Goal: Task Accomplishment & Management: Use online tool/utility

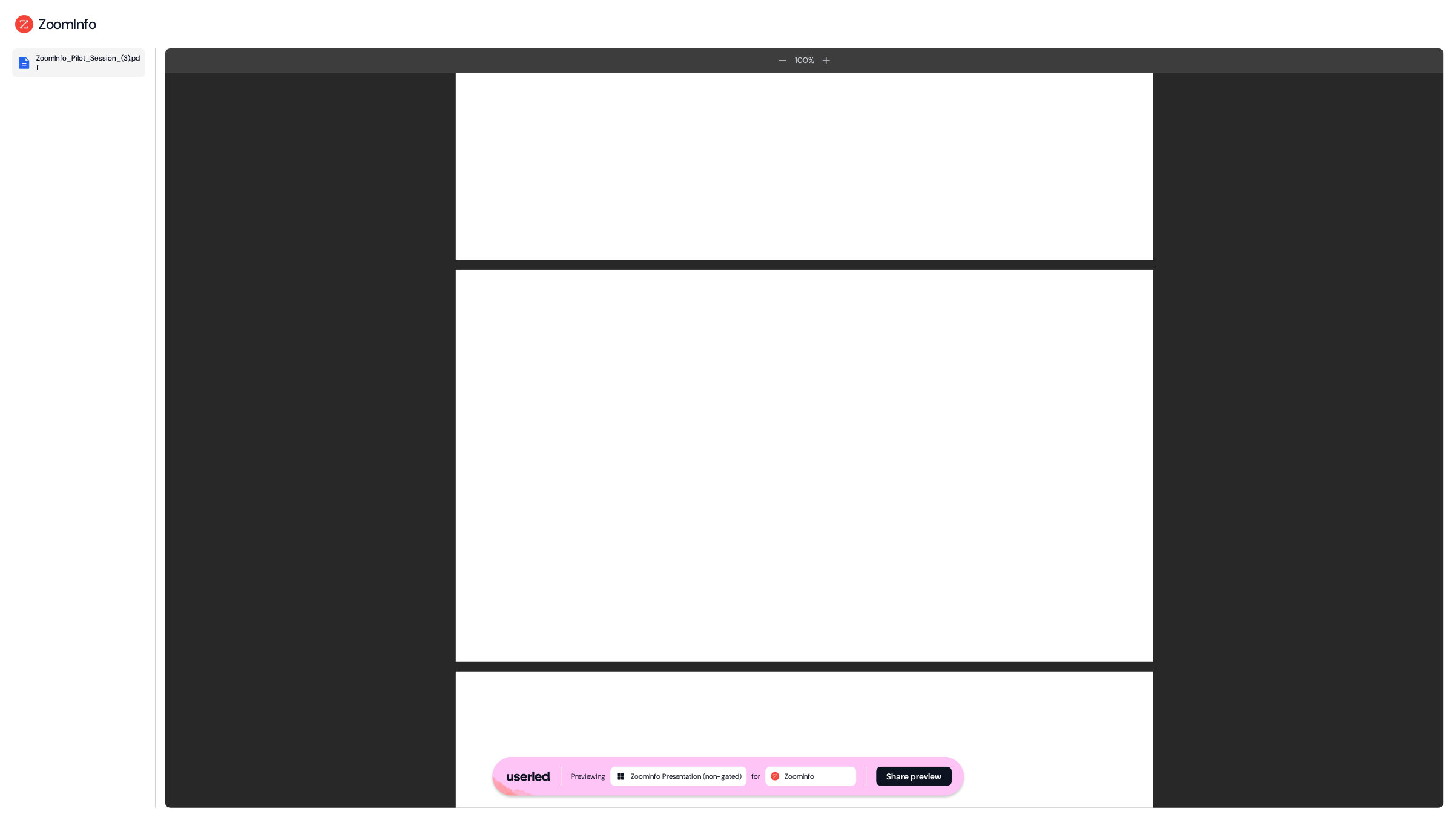
scroll to position [3430, 0]
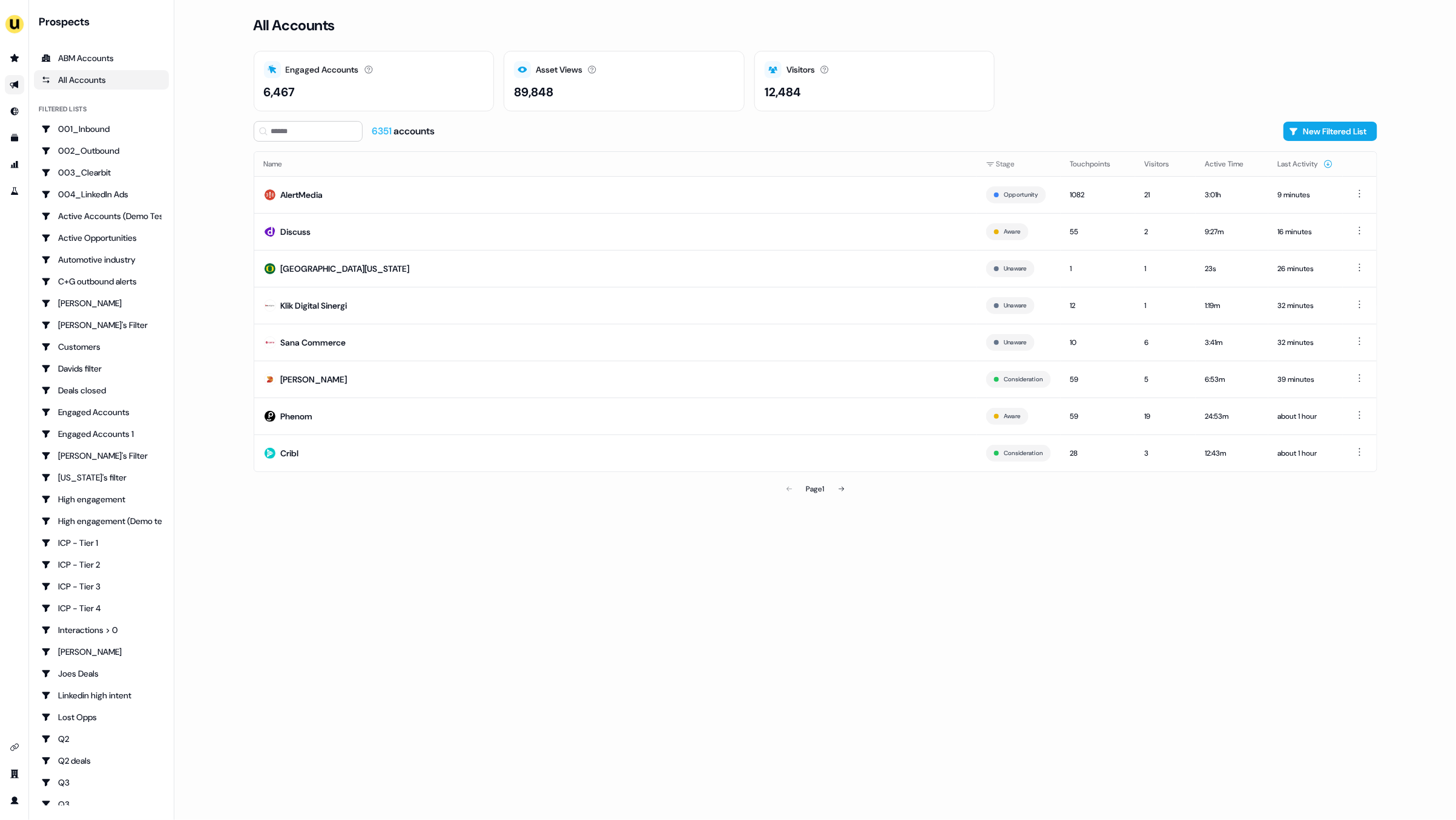
click at [16, 86] on icon "Go to outbound experience" at bounding box center [13, 85] width 9 height 8
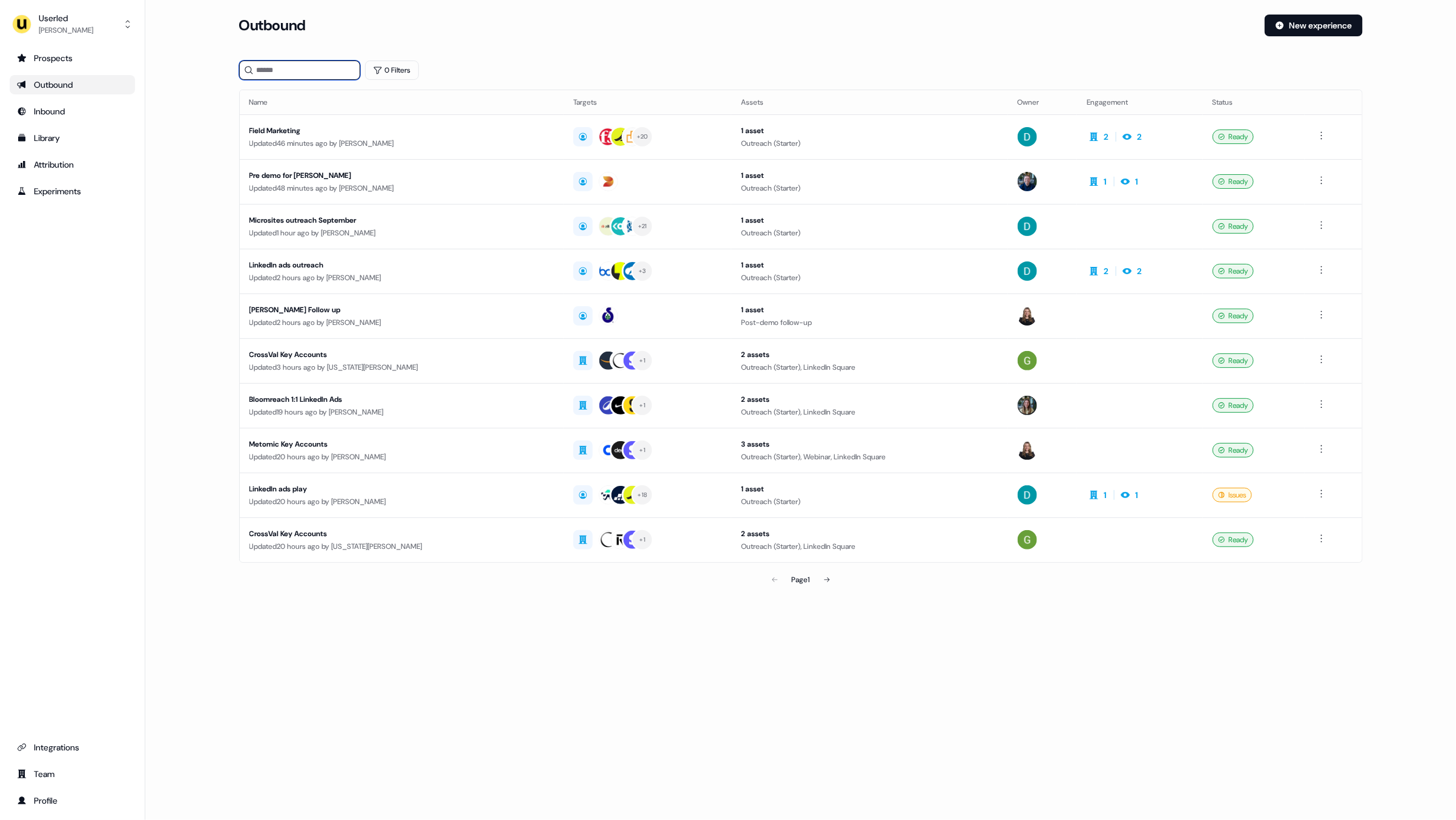
click at [282, 71] on input at bounding box center [300, 70] width 121 height 19
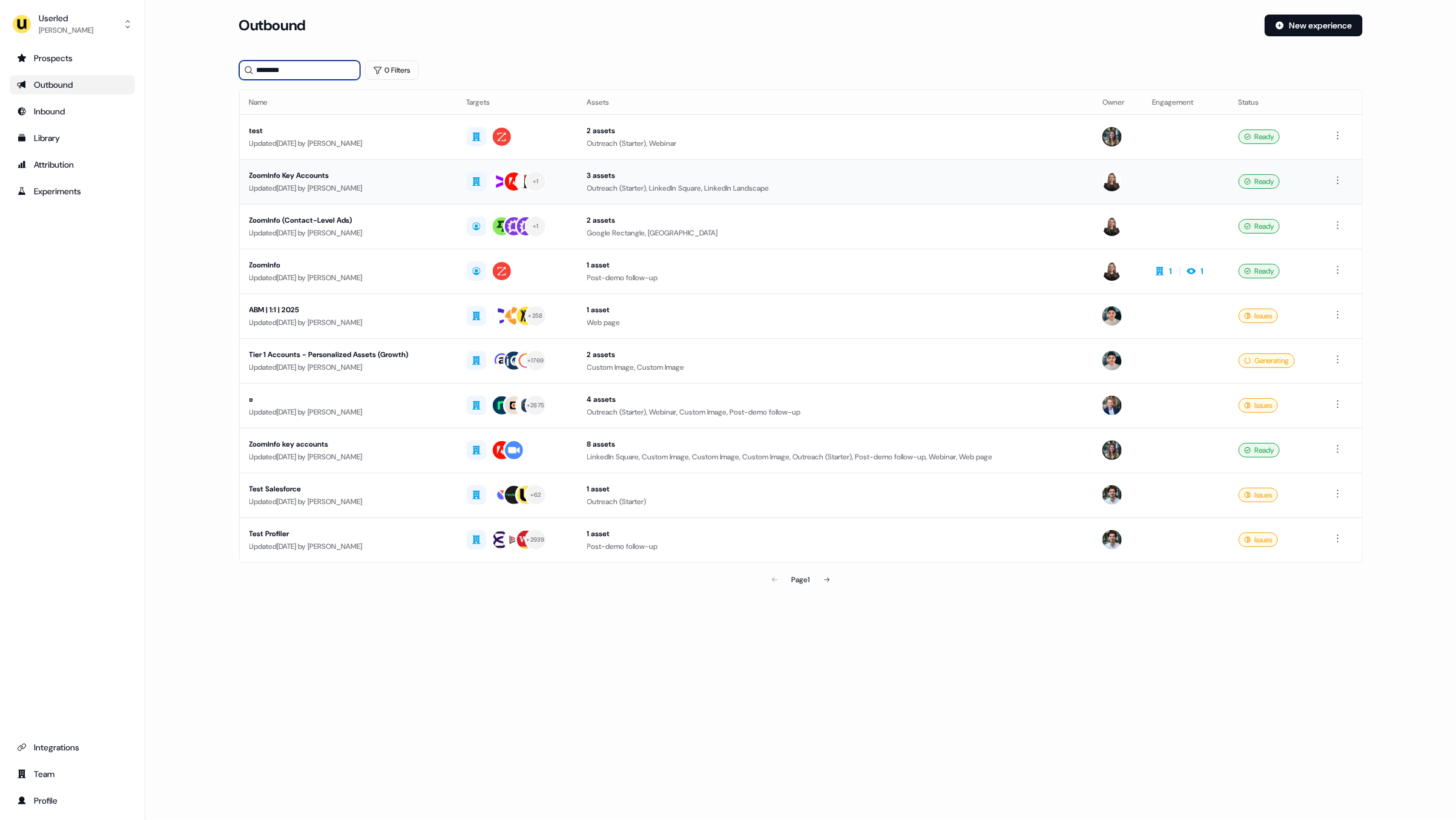
type input "********"
click at [422, 190] on div "Updated 6 days ago by Geneviève Ladouceur" at bounding box center [348, 188] width 198 height 12
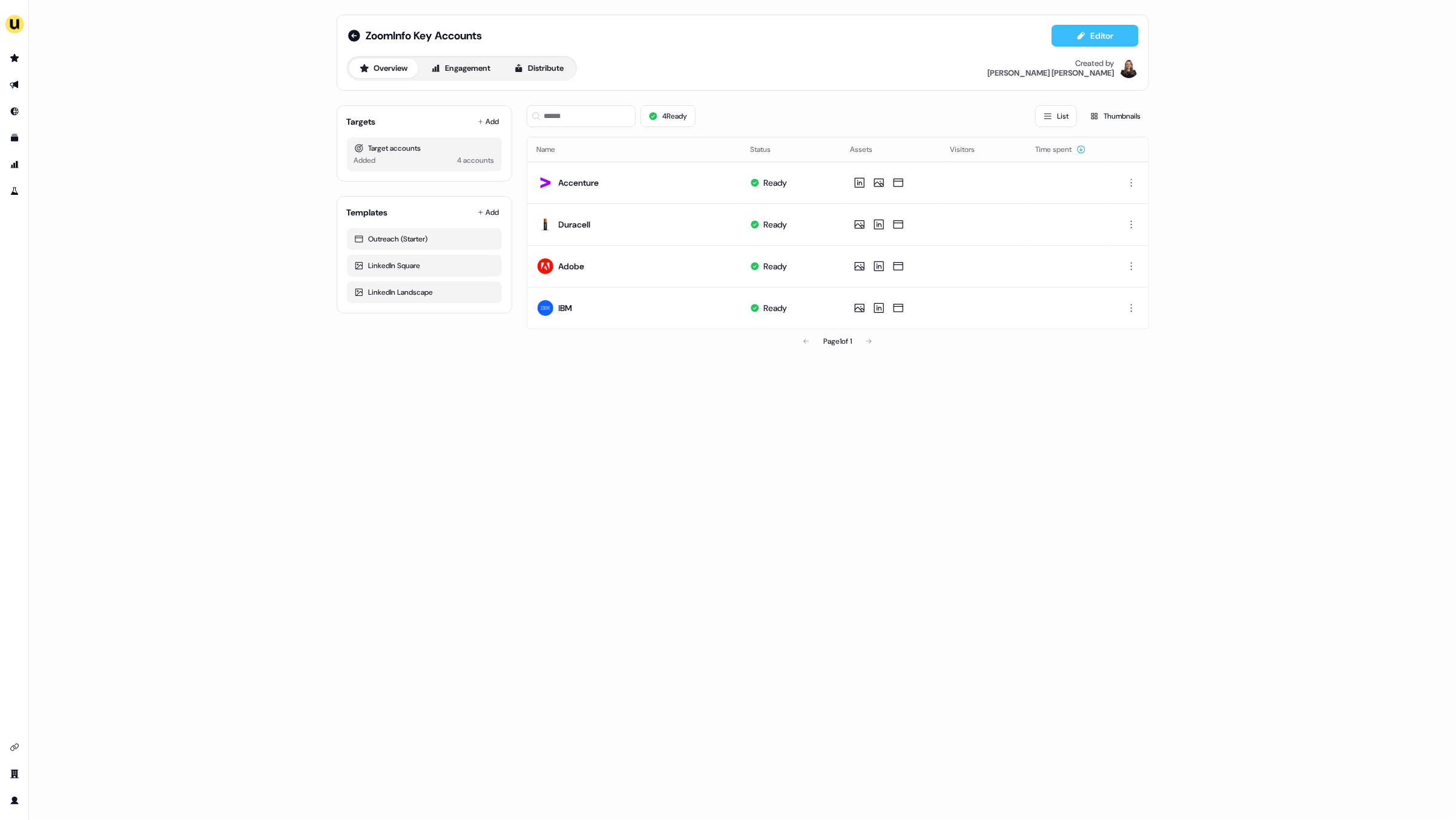
click at [1071, 43] on button "Editor" at bounding box center [1095, 35] width 87 height 22
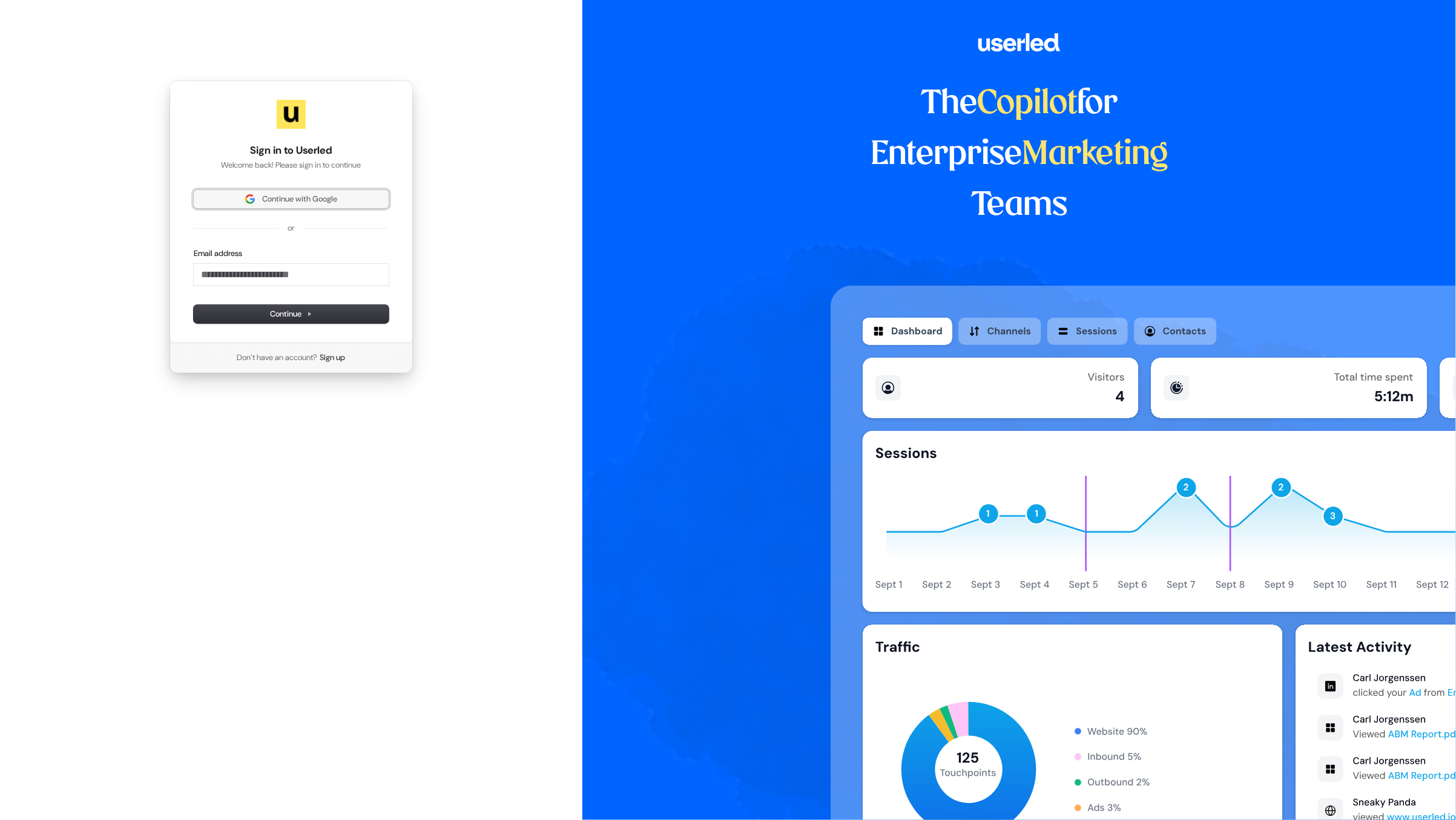
click at [286, 203] on span "Continue with Google" at bounding box center [299, 198] width 75 height 10
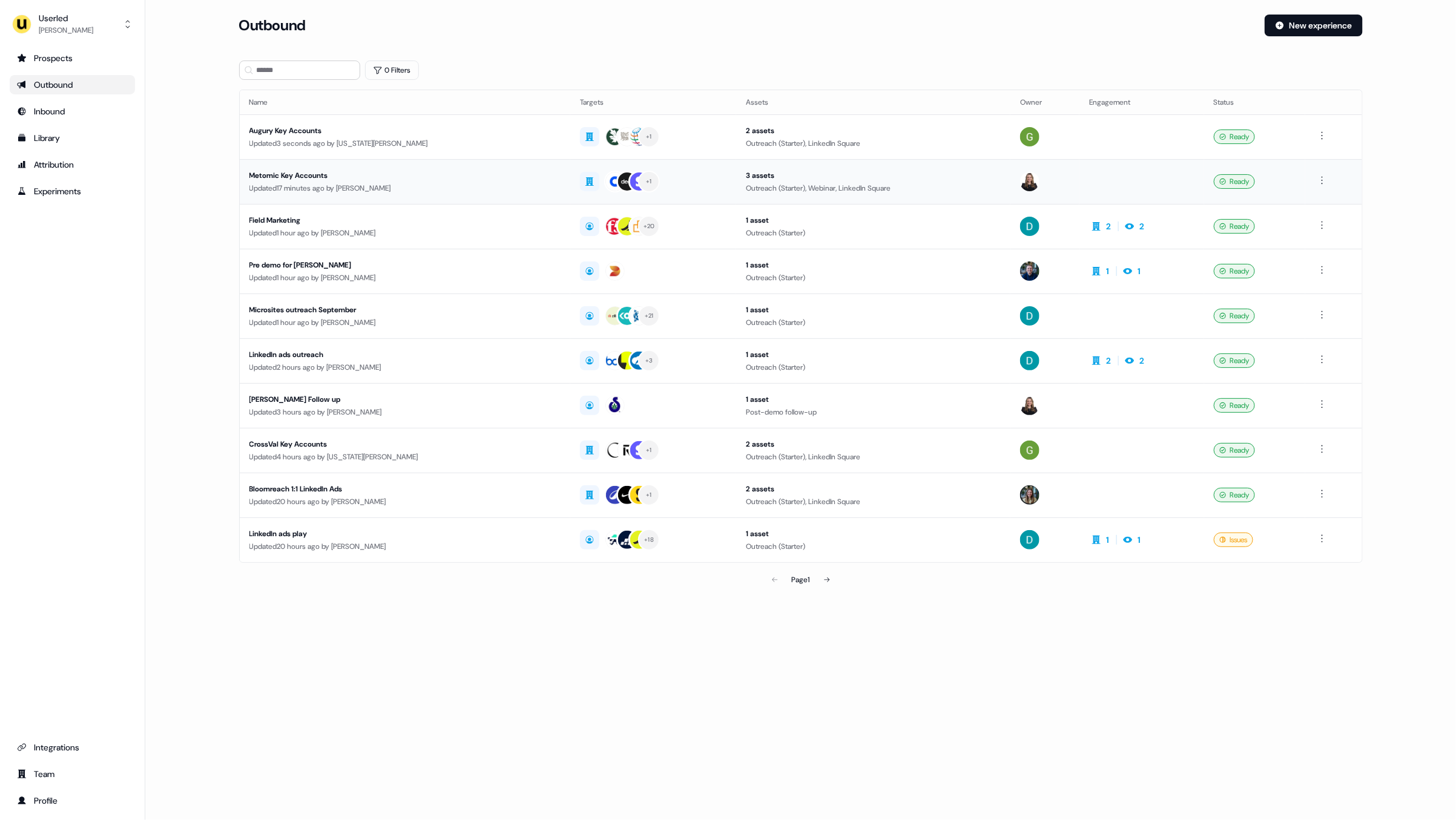
click at [316, 182] on div "Updated 17 minutes ago by Oliver Grogan" at bounding box center [405, 188] width 312 height 12
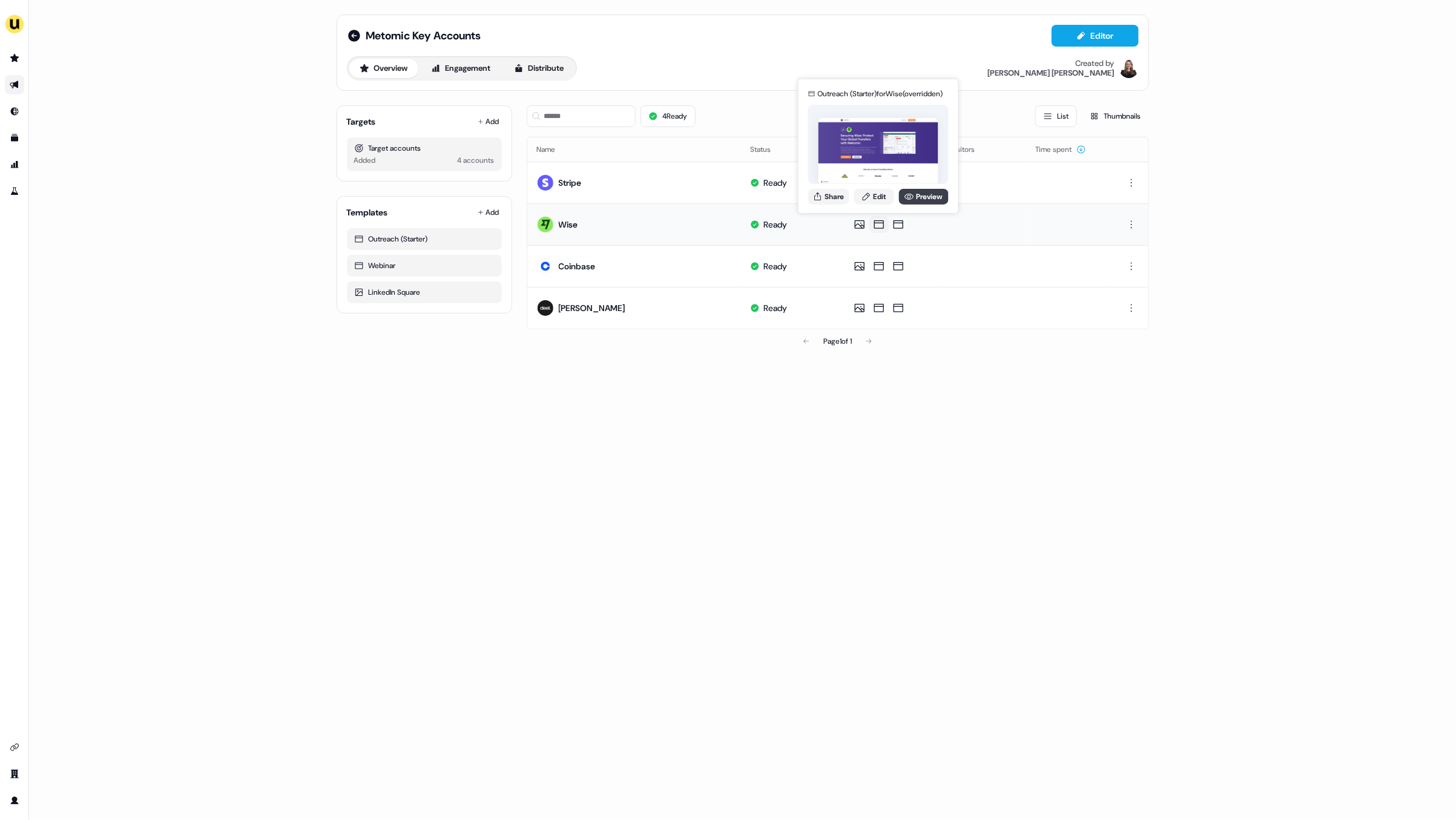
click at [910, 199] on icon at bounding box center [909, 196] width 9 height 9
click at [890, 195] on icon at bounding box center [884, 196] width 9 height 9
click at [862, 220] on icon at bounding box center [860, 224] width 9 height 9
click at [354, 37] on icon at bounding box center [354, 35] width 12 height 12
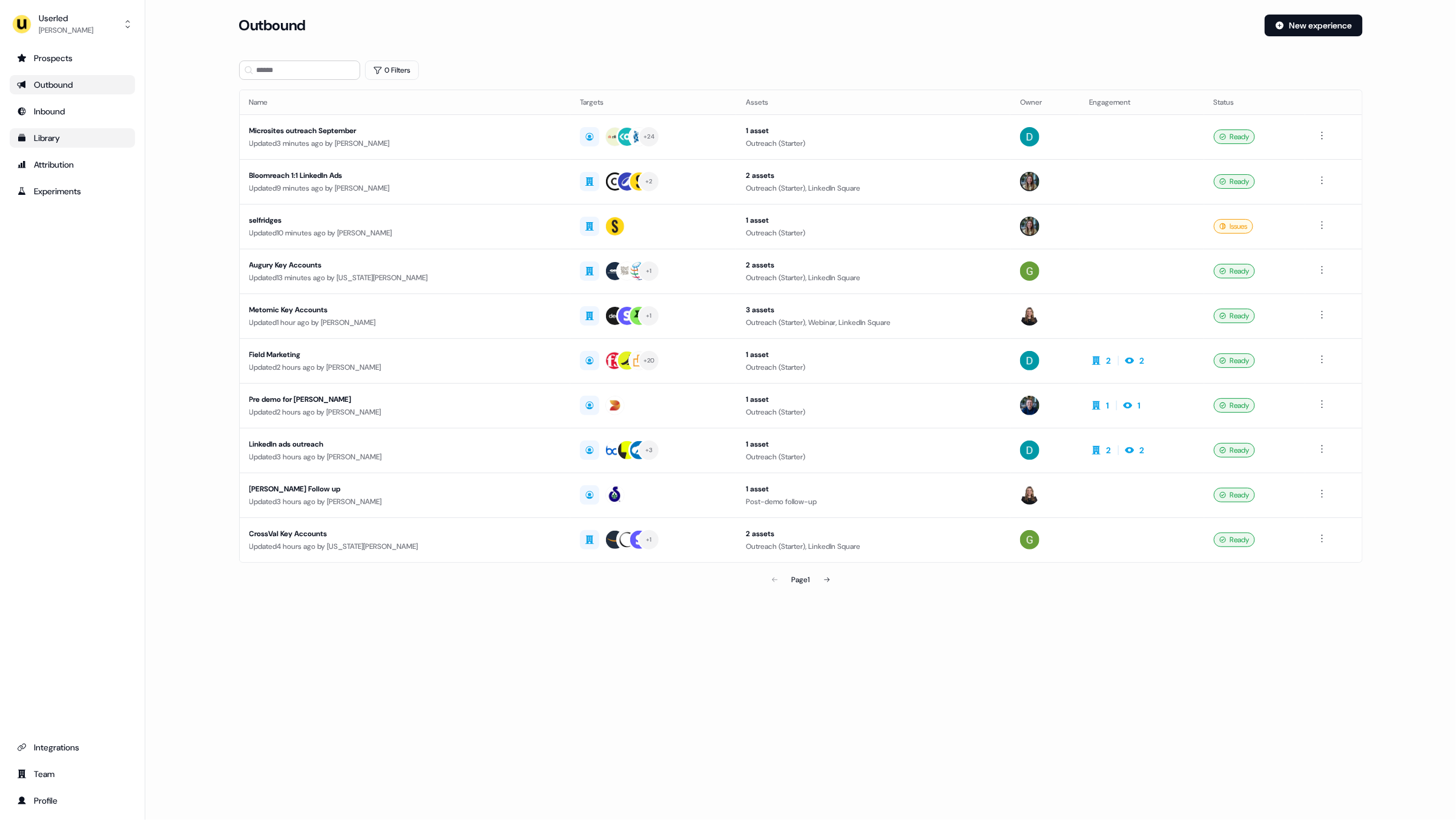
click at [76, 132] on div "Library" at bounding box center [72, 137] width 111 height 12
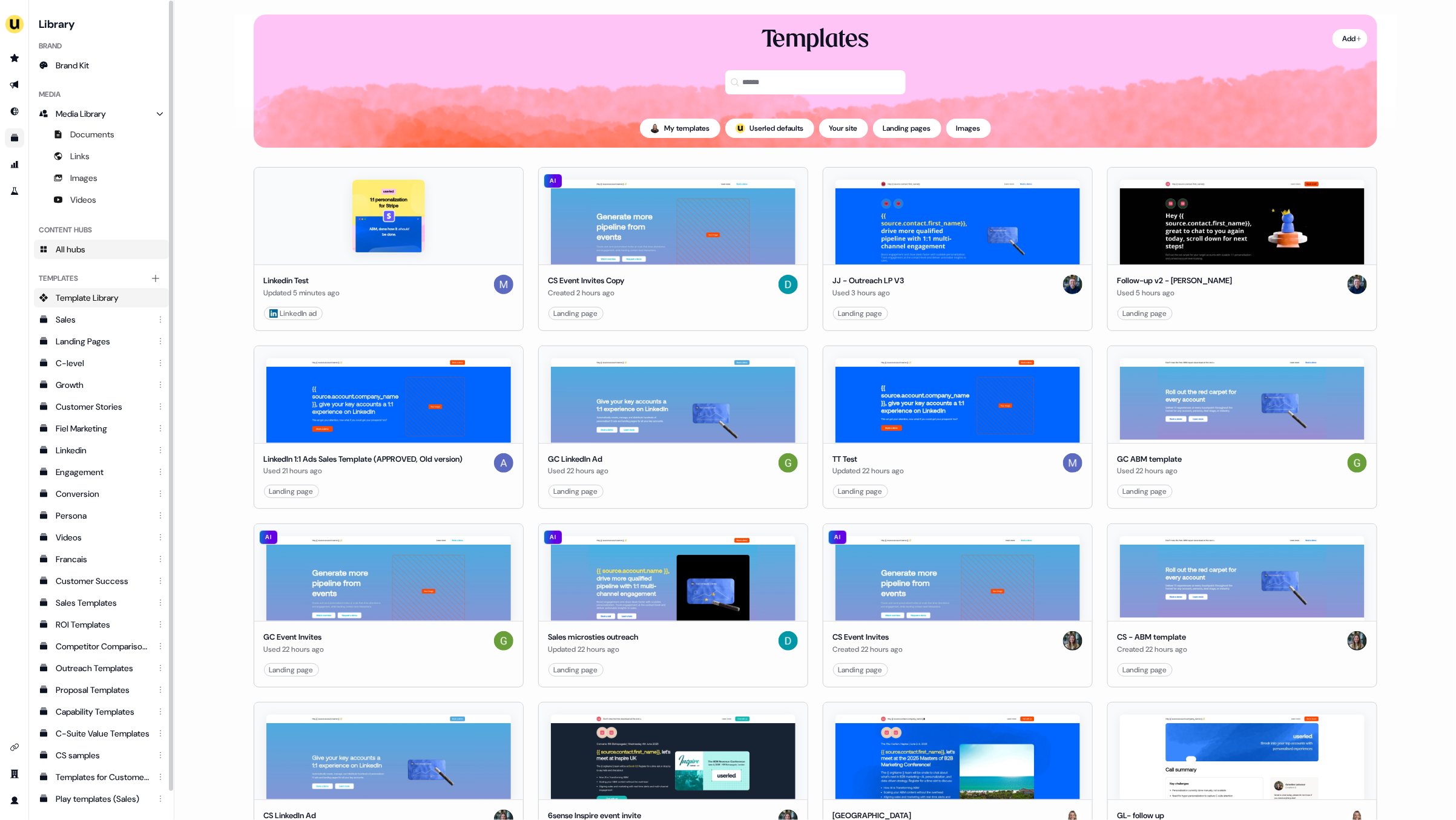
click at [84, 251] on span "All hubs" at bounding box center [70, 249] width 29 height 12
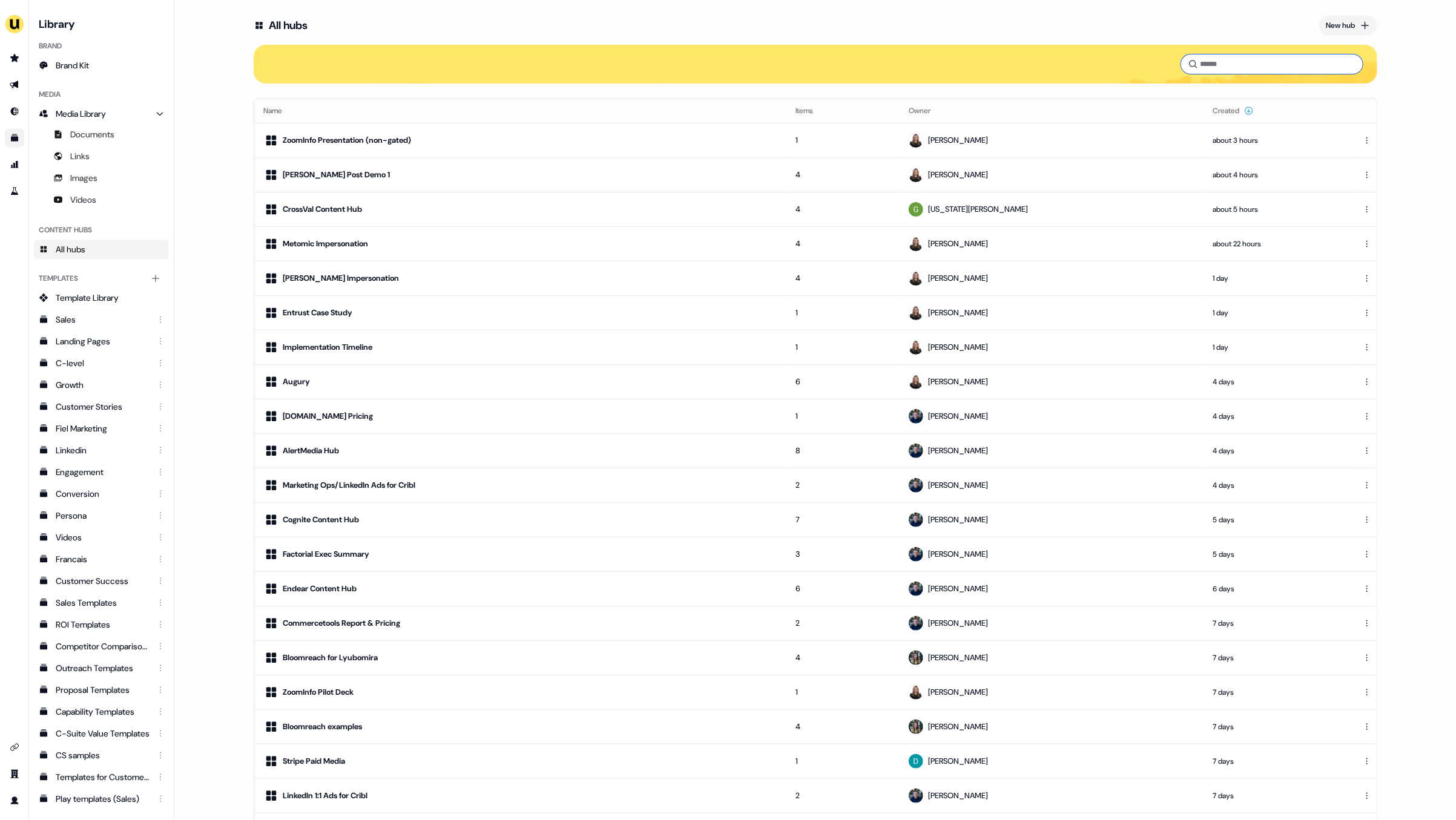
click at [1235, 64] on input at bounding box center [1272, 64] width 182 height 19
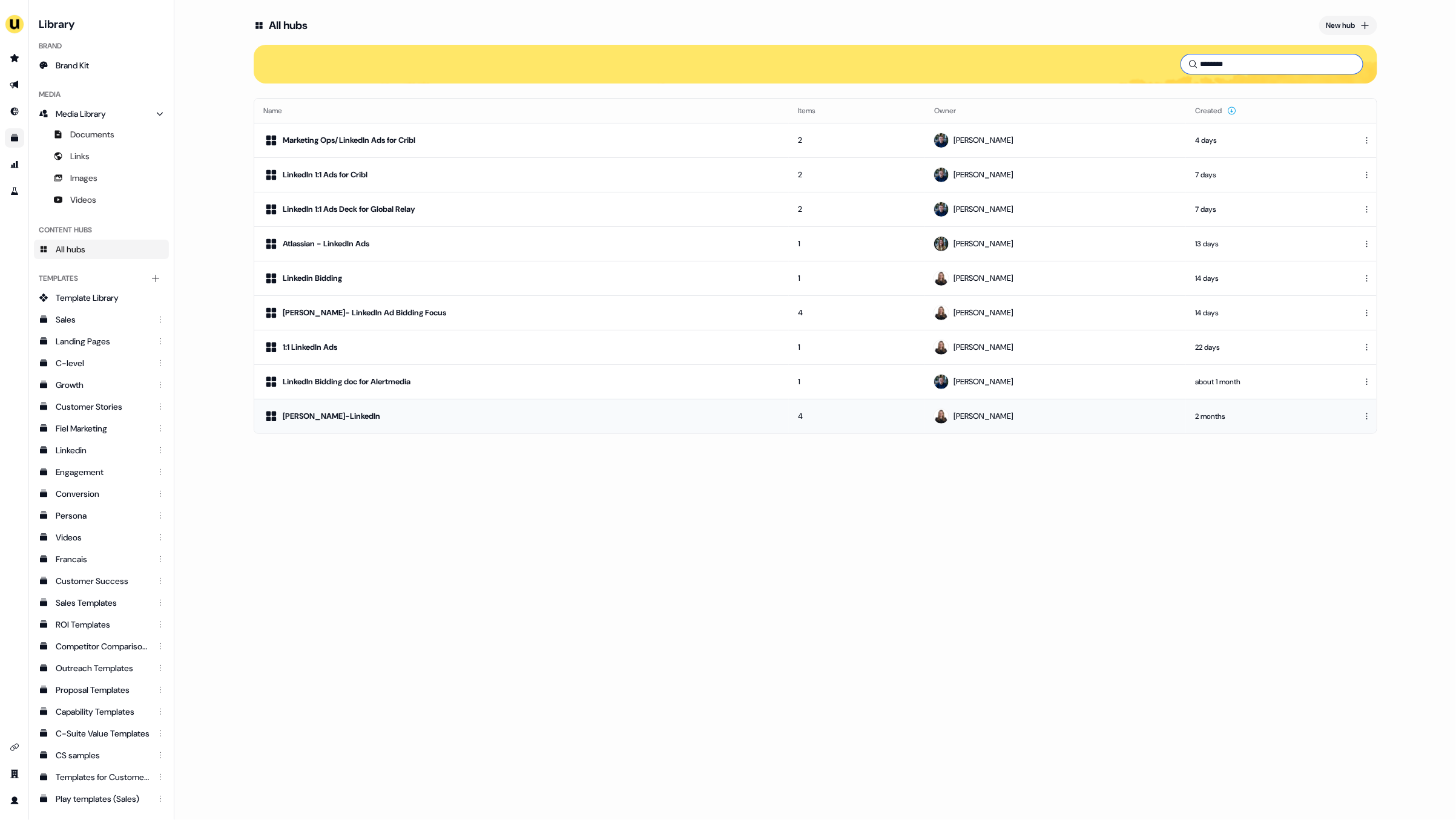
type input "********"
click at [420, 413] on div "Genny-LinkedIn" at bounding box center [520, 416] width 515 height 14
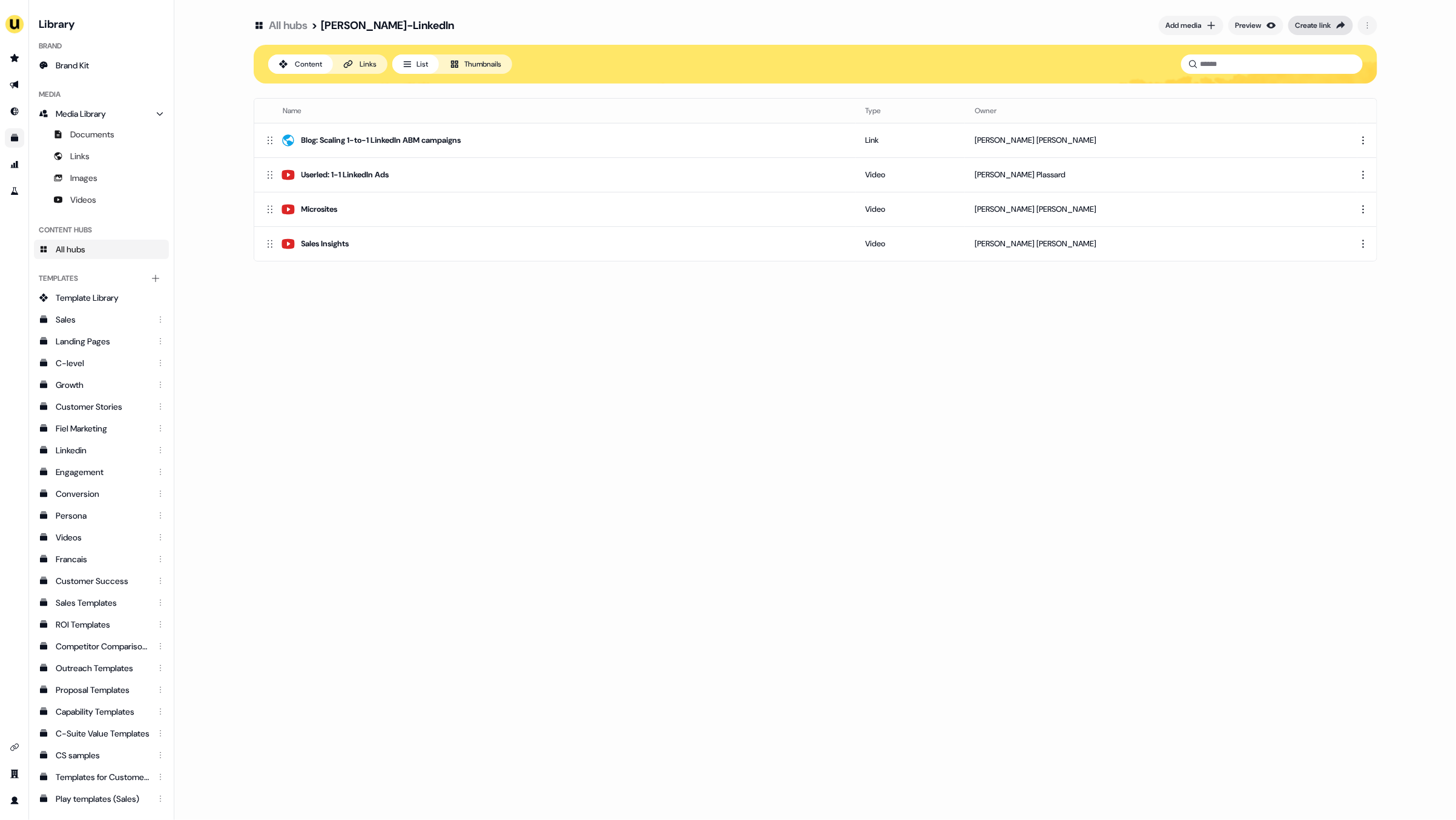
click at [1322, 24] on div "Create link" at bounding box center [1313, 25] width 36 height 12
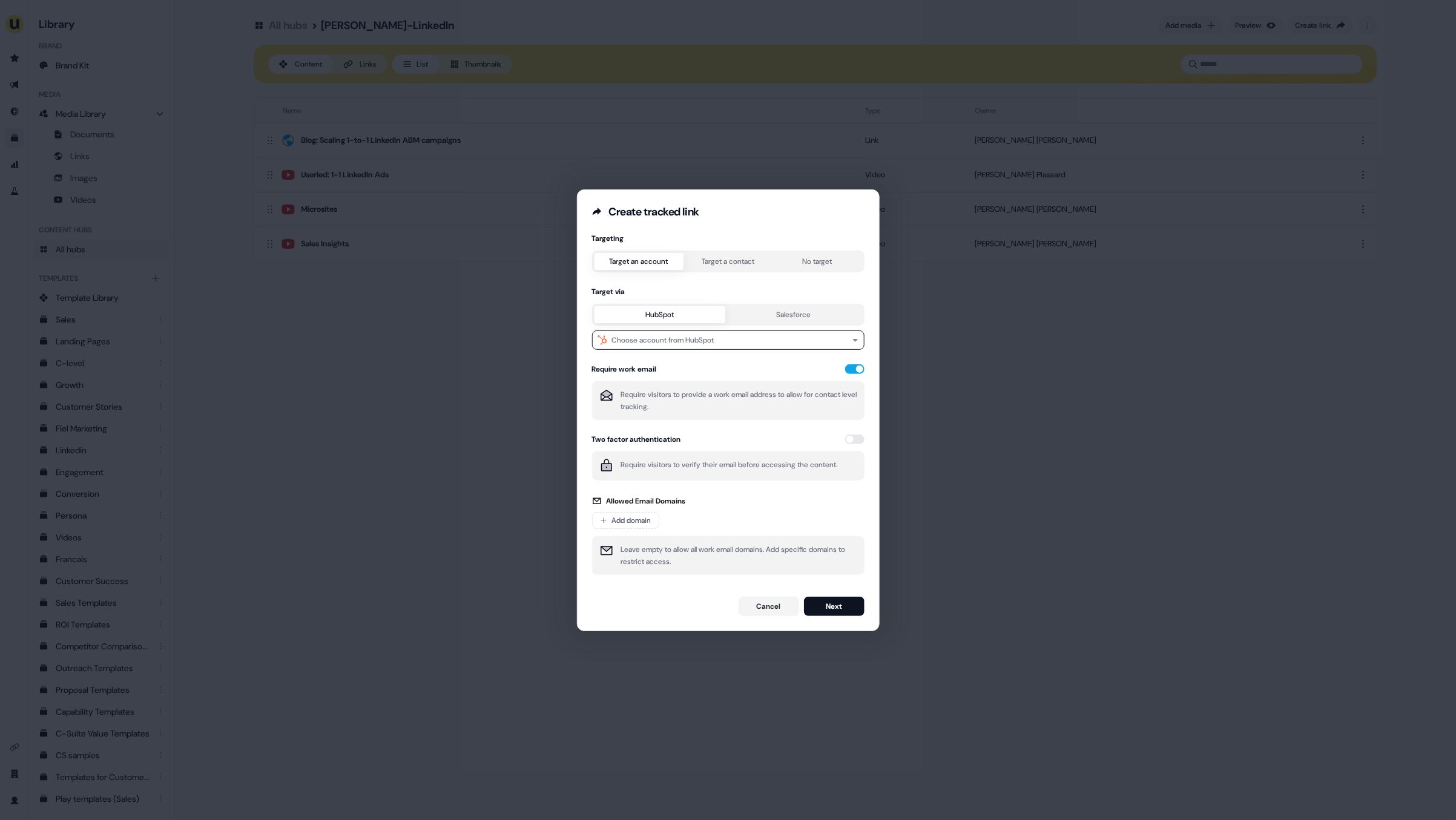
click at [742, 259] on div "Targeting Target an account Target a contact No target Target via HubSpot Sales…" at bounding box center [727, 408] width 272 height 349
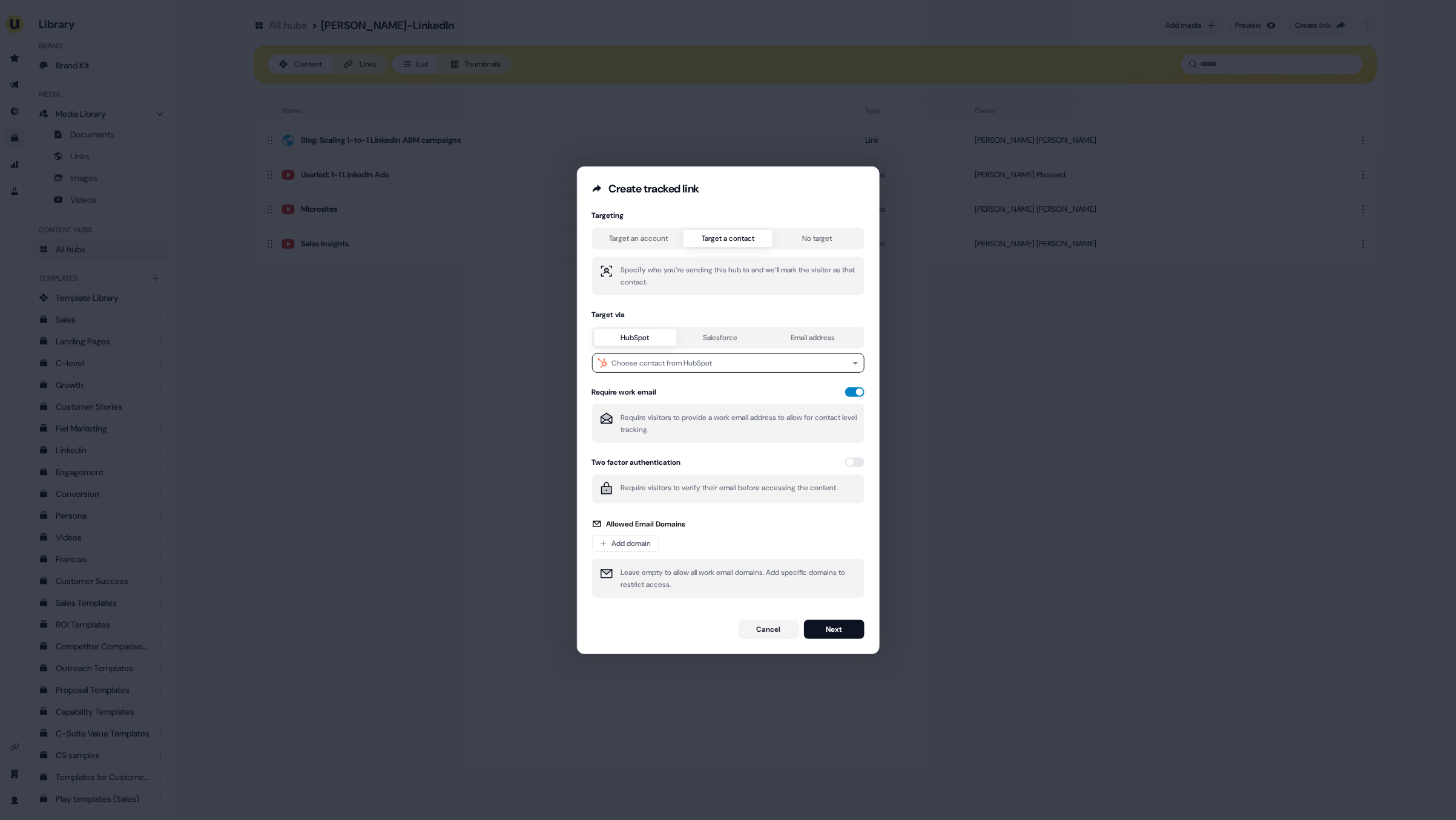
click at [850, 392] on button "button" at bounding box center [854, 392] width 19 height 9
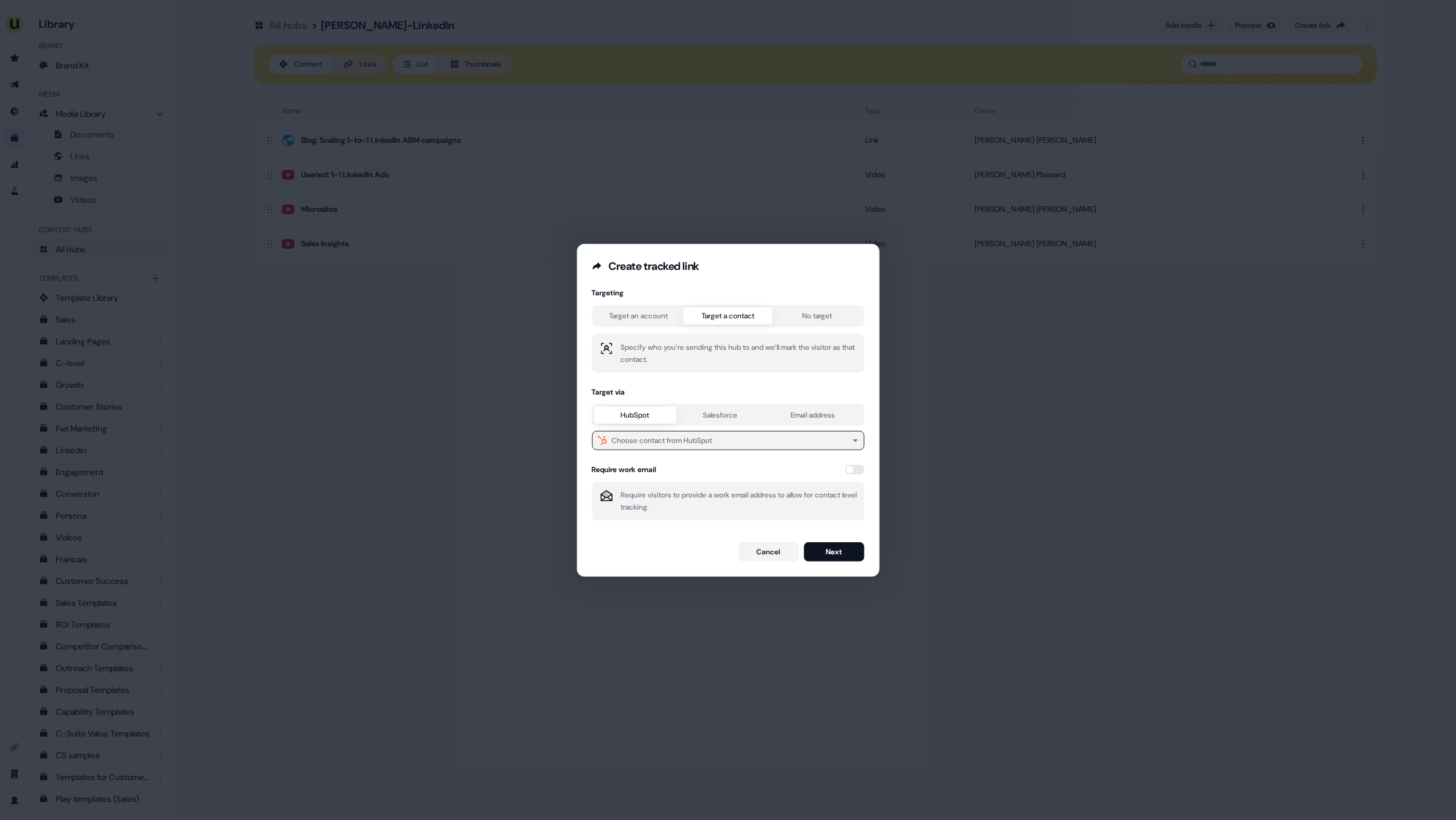
click at [829, 441] on button "Choose contact from HubSpot" at bounding box center [727, 441] width 272 height 19
type input "*"
type input "*********"
click at [726, 488] on div "Lisa Pansini" at bounding box center [726, 487] width 262 height 19
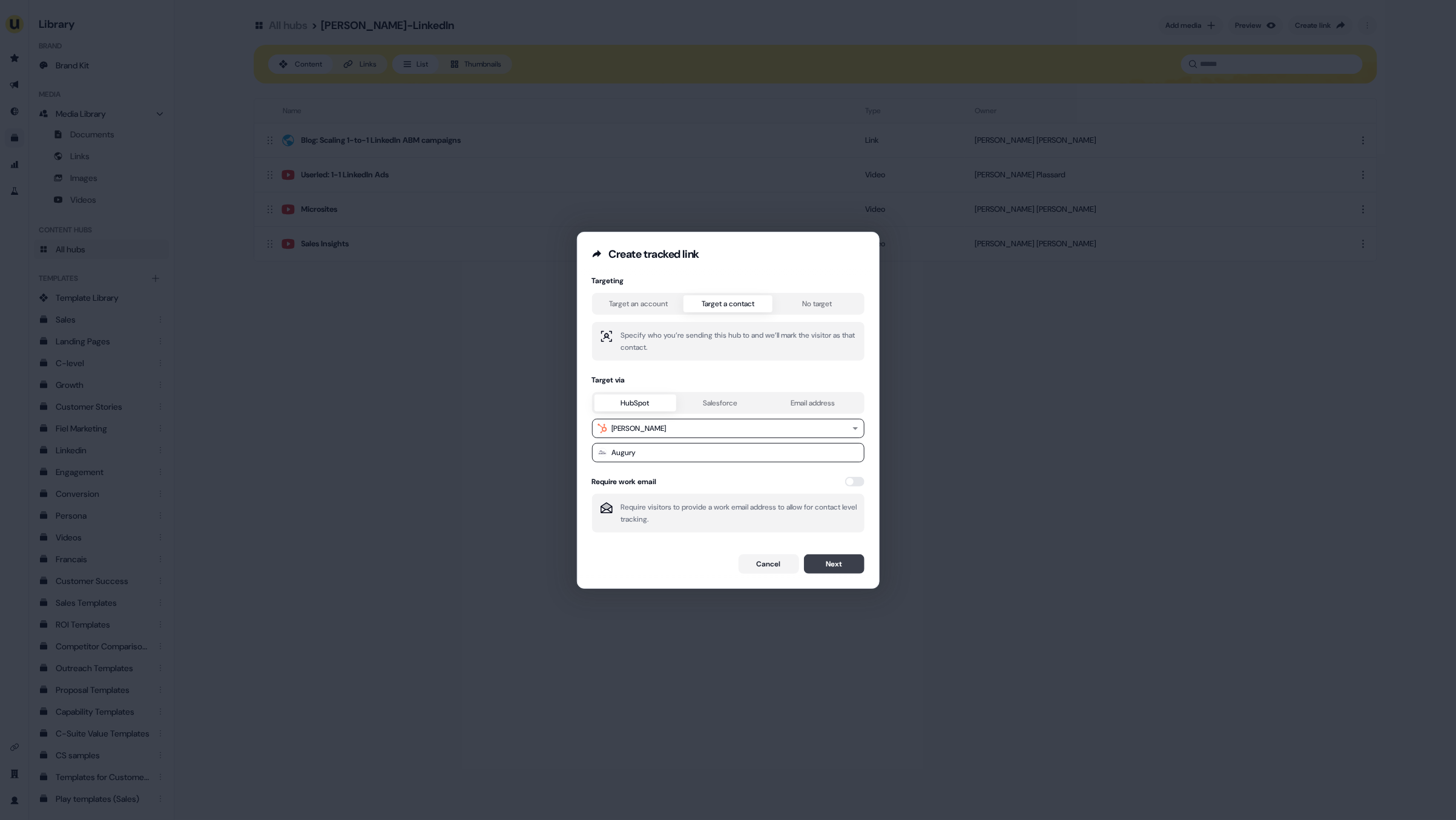
click at [825, 558] on button "Next" at bounding box center [834, 564] width 61 height 19
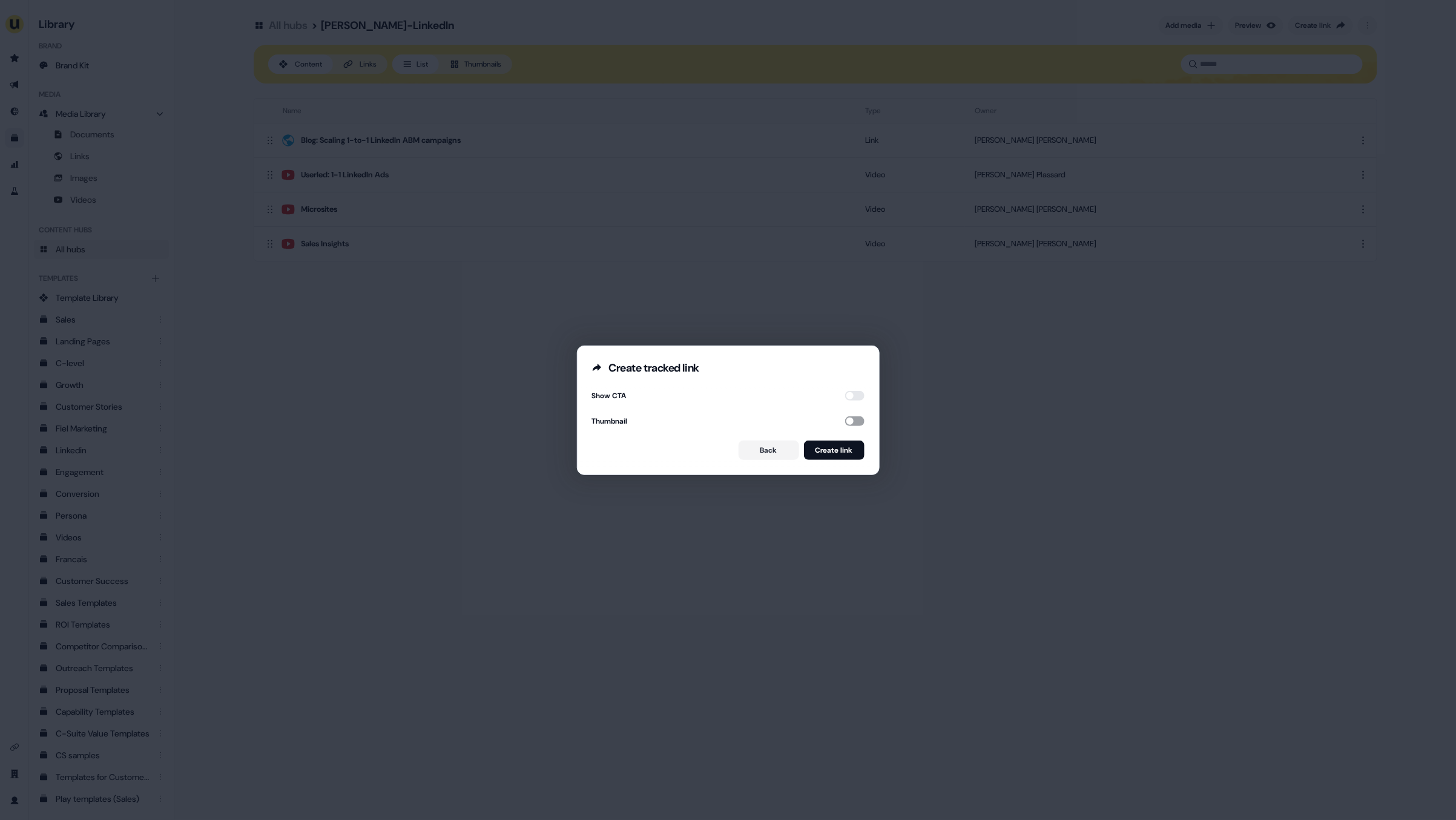
click at [845, 425] on button "button" at bounding box center [854, 421] width 19 height 9
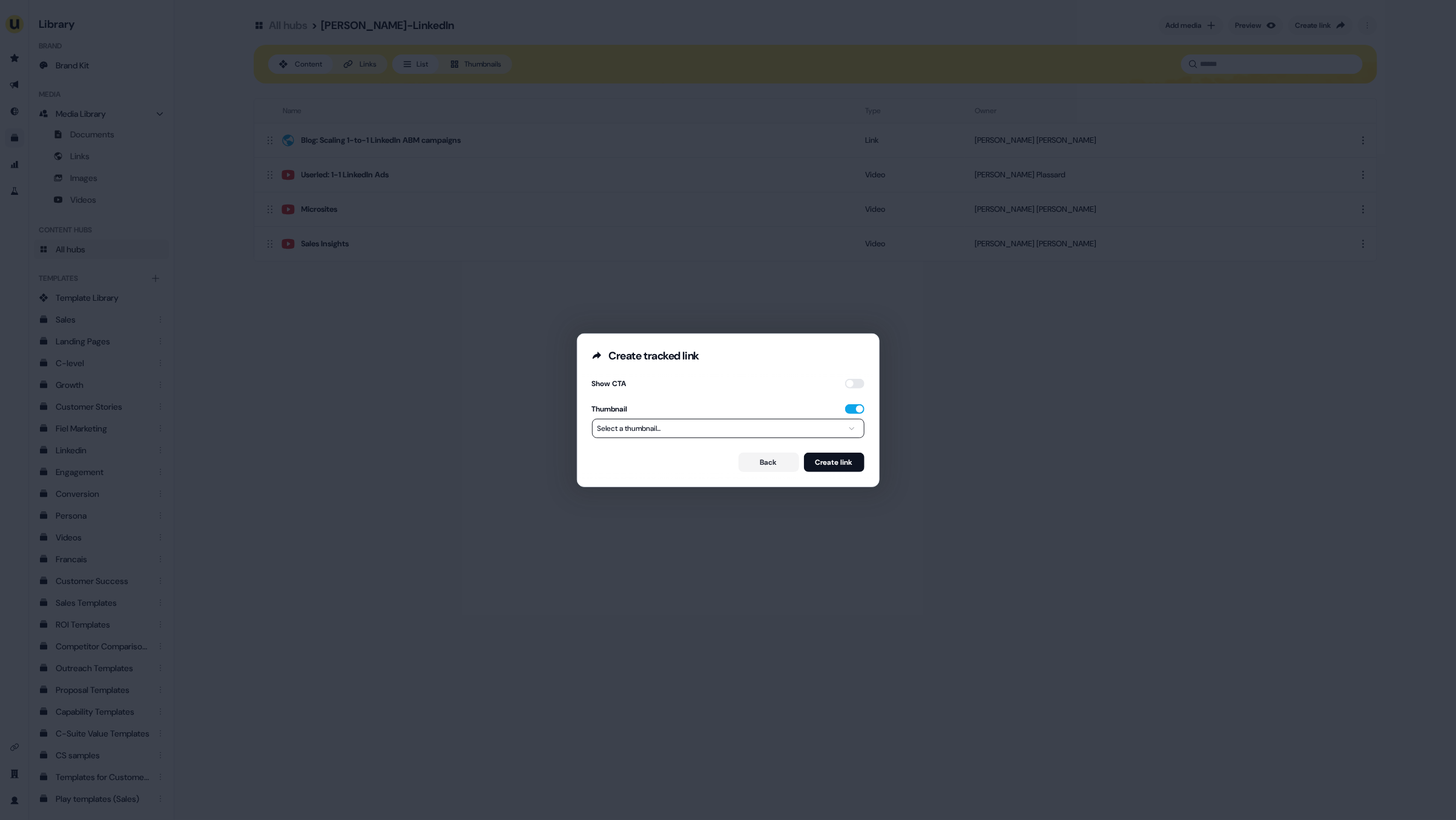
click at [803, 431] on button "Select a thumbnail..." at bounding box center [727, 428] width 272 height 19
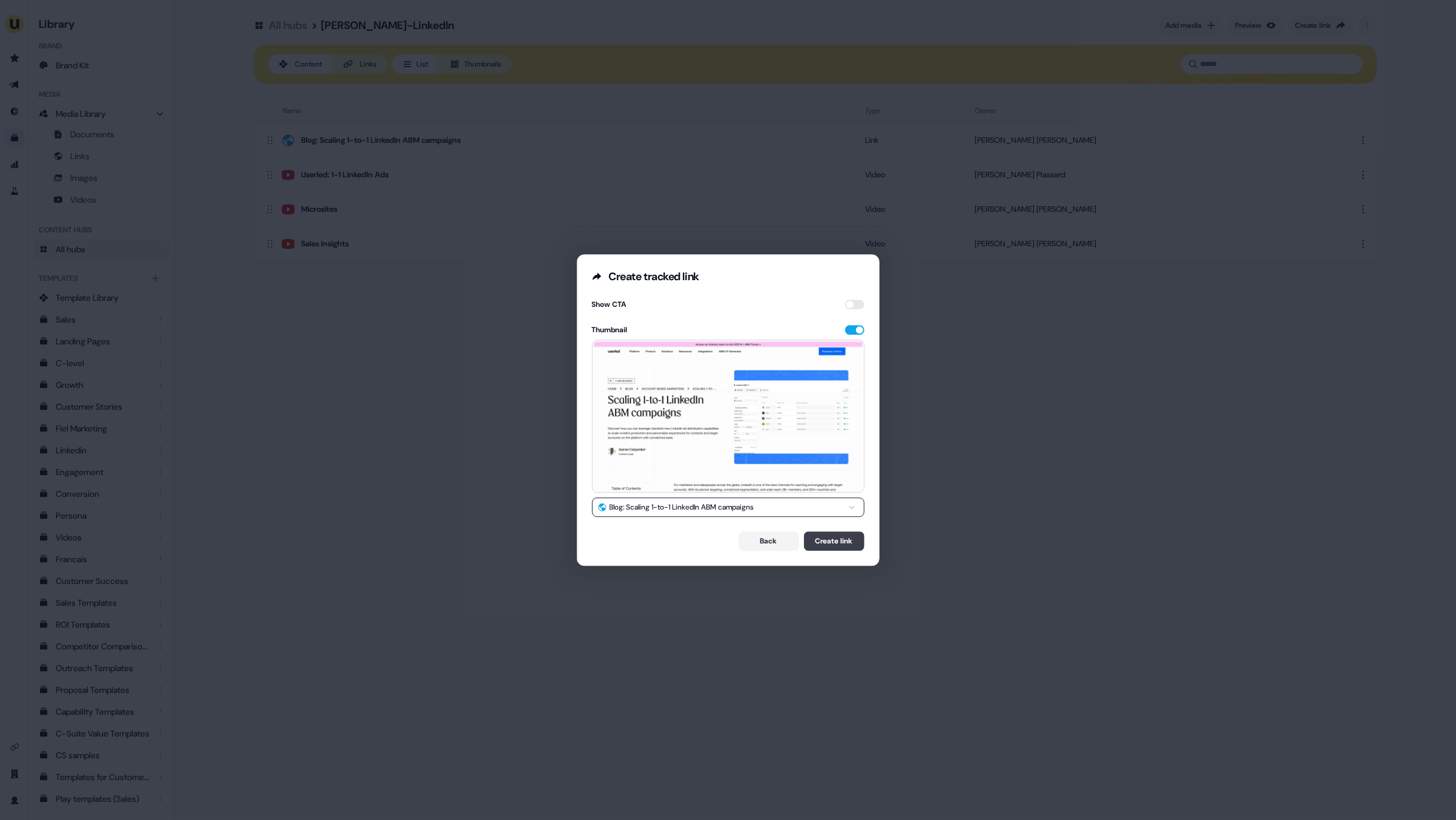
click at [825, 538] on button "Create link" at bounding box center [834, 541] width 61 height 19
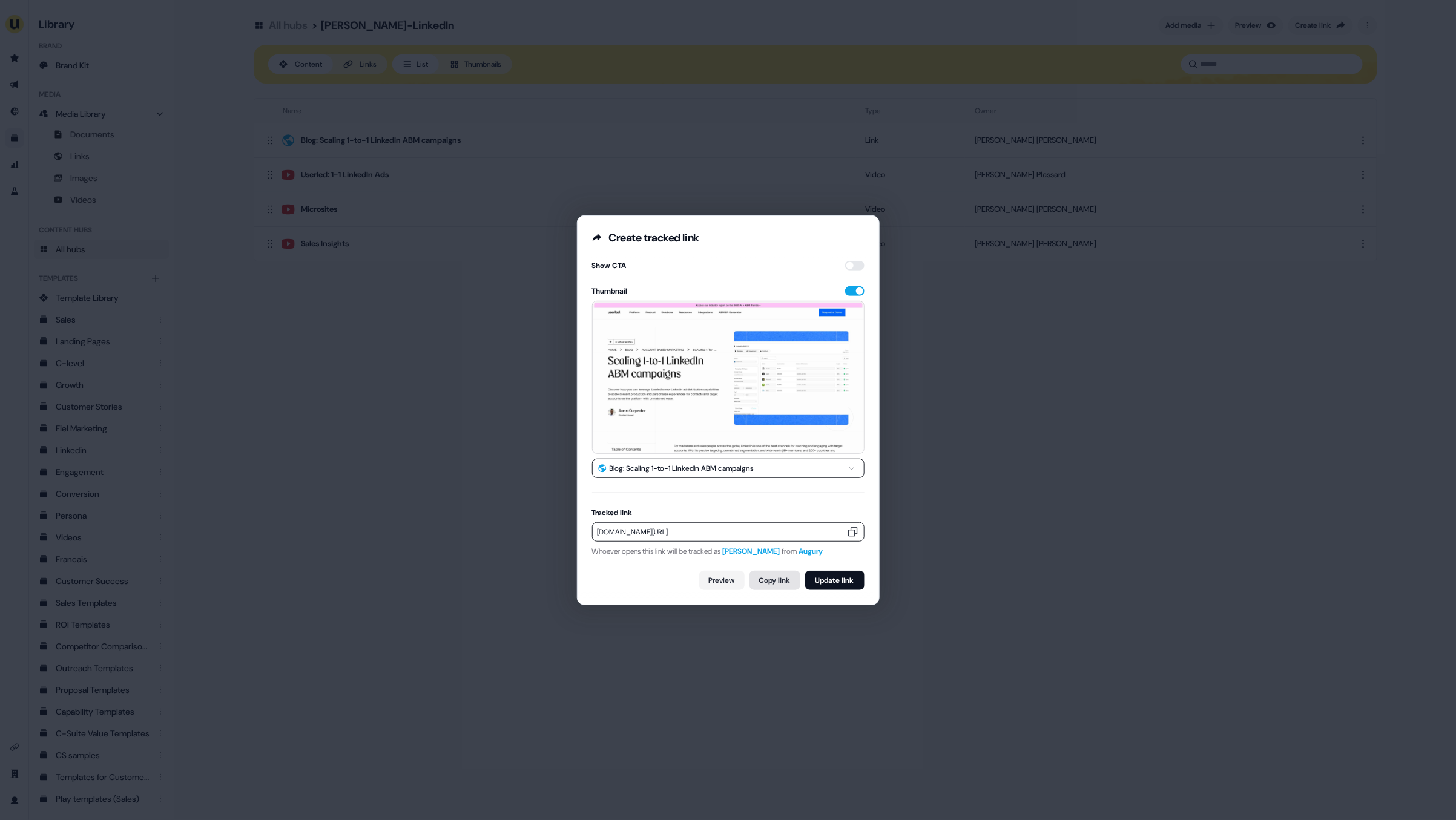
click at [761, 578] on button "Copy link" at bounding box center [775, 580] width 51 height 19
click at [774, 580] on button "Copy link" at bounding box center [775, 580] width 51 height 19
click at [765, 578] on button "Copy link" at bounding box center [775, 580] width 51 height 19
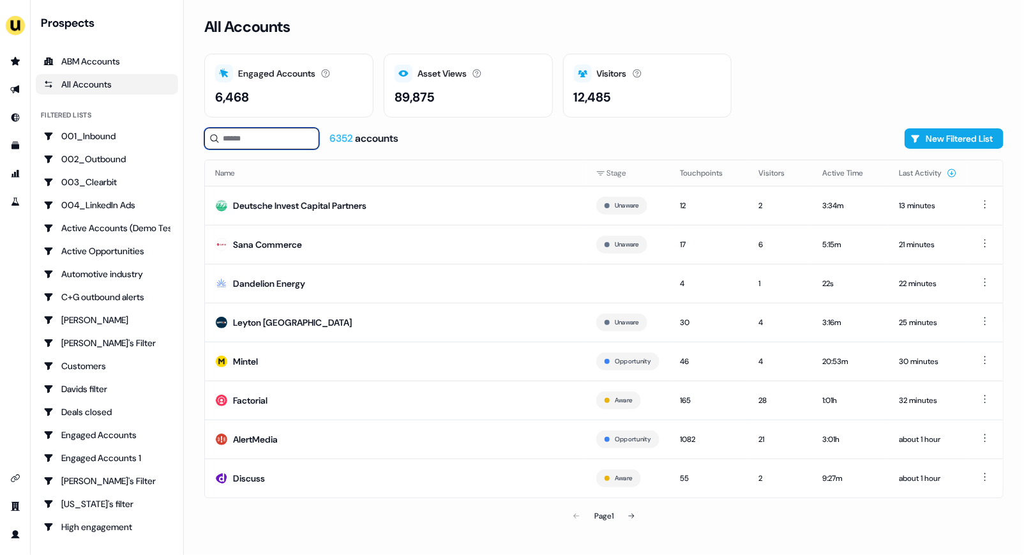
click at [275, 142] on input at bounding box center [261, 139] width 115 height 22
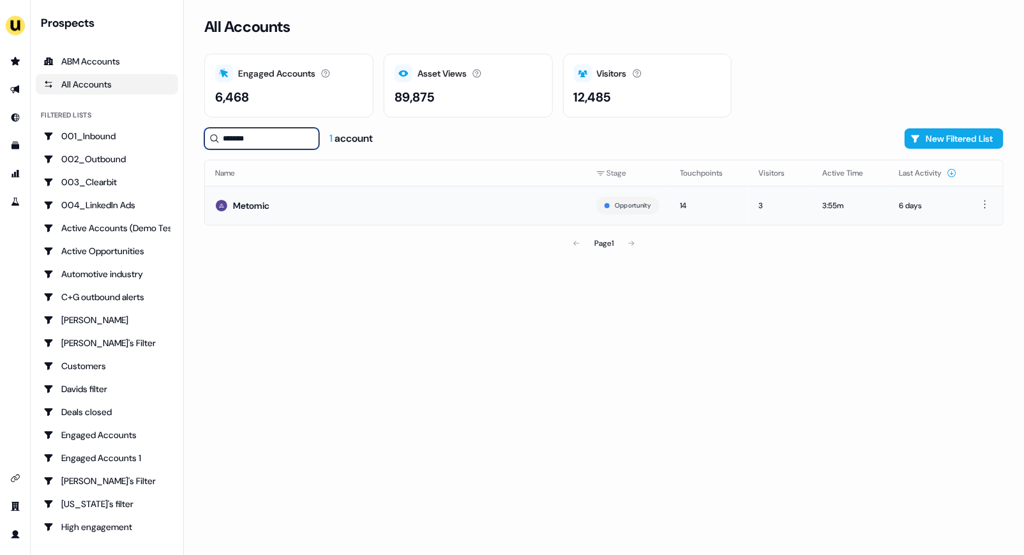
type input "*******"
click at [287, 200] on td "Metomic" at bounding box center [395, 205] width 381 height 39
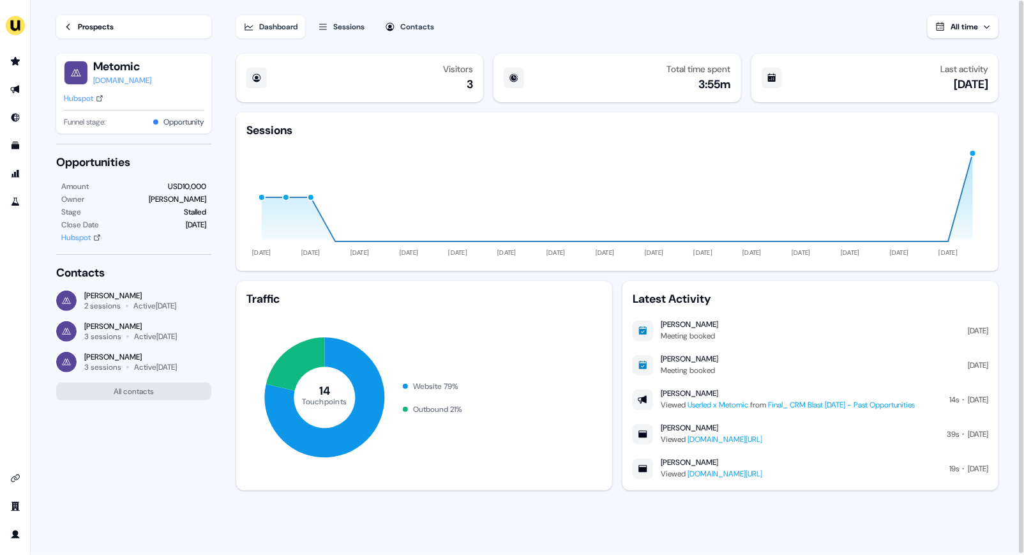
click at [345, 26] on div "Sessions" at bounding box center [348, 26] width 31 height 13
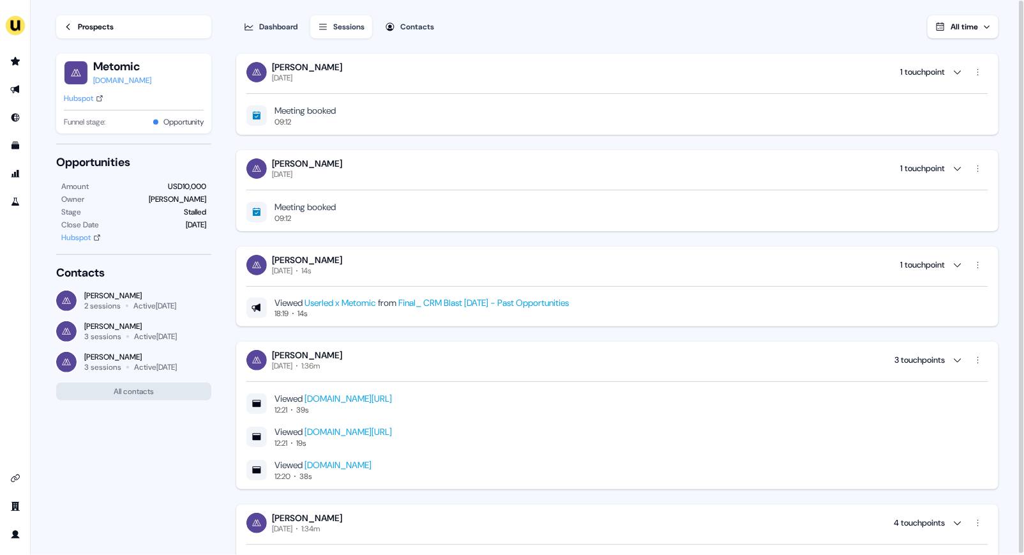
click at [64, 20] on link "Prospects" at bounding box center [133, 26] width 155 height 23
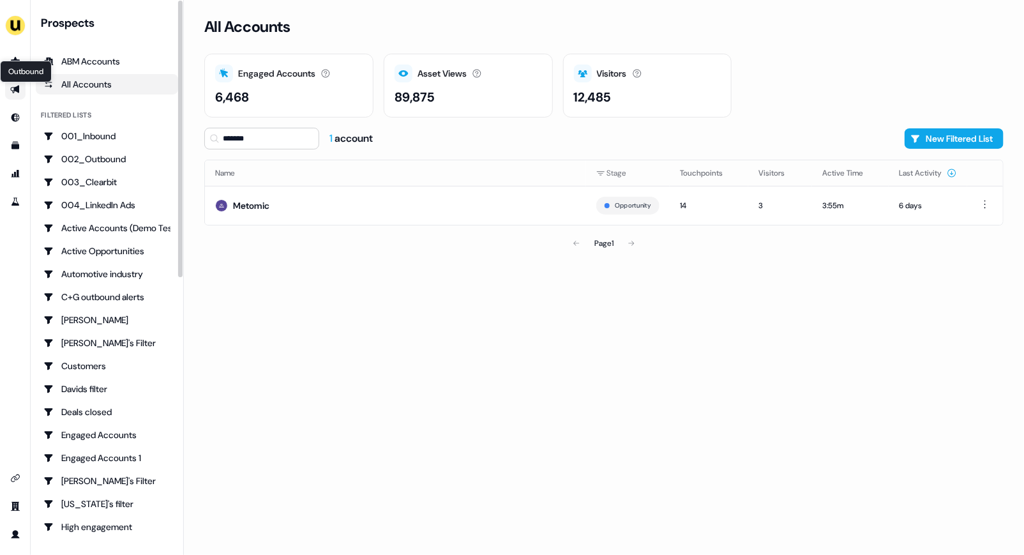
click at [13, 86] on icon "Go to outbound experience" at bounding box center [15, 89] width 10 height 10
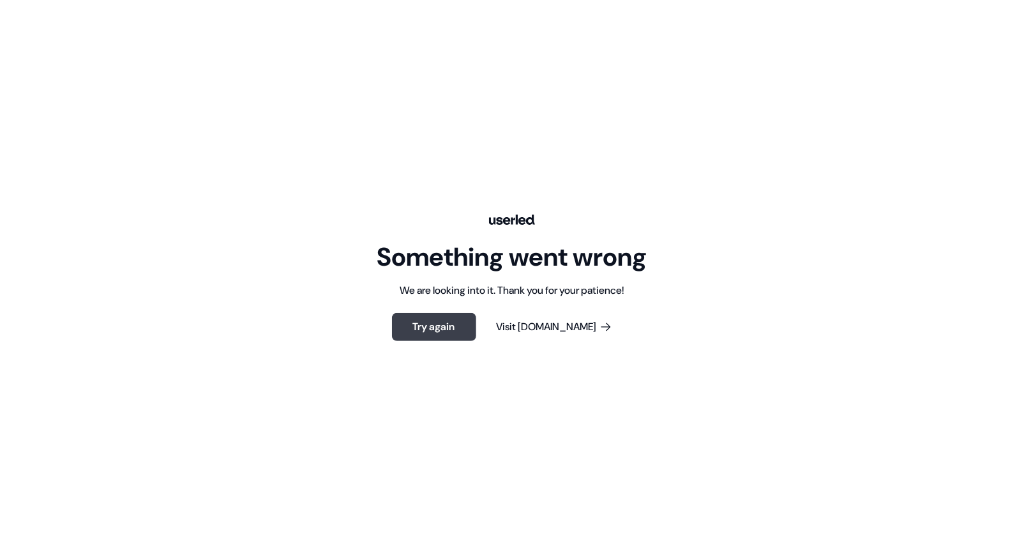
click at [448, 321] on button "Try again" at bounding box center [434, 327] width 84 height 28
click at [435, 334] on button "Try again" at bounding box center [434, 327] width 84 height 28
click at [468, 334] on button "Try again" at bounding box center [434, 327] width 84 height 28
click at [431, 324] on button "Try again" at bounding box center [434, 327] width 84 height 28
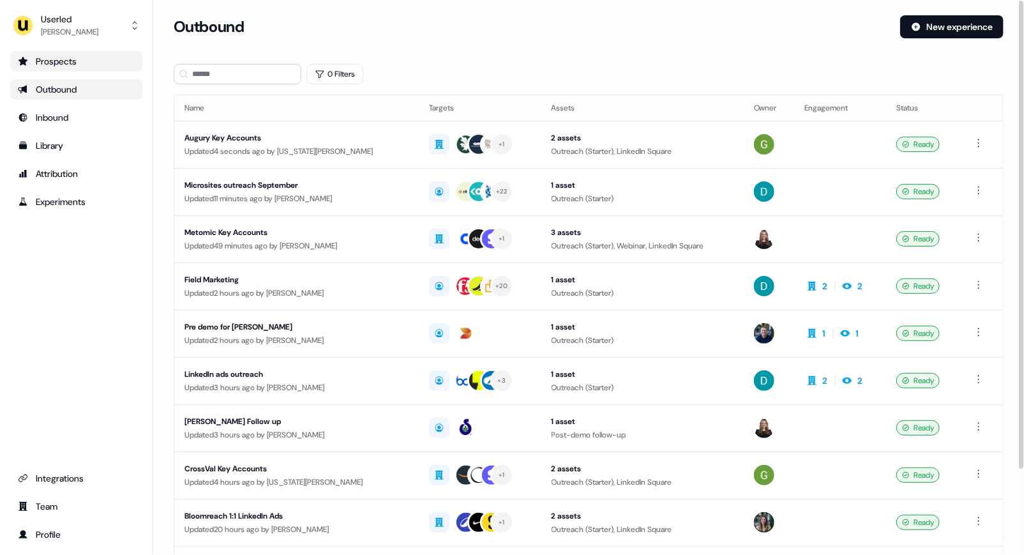
click at [98, 62] on div "Prospects" at bounding box center [76, 61] width 117 height 13
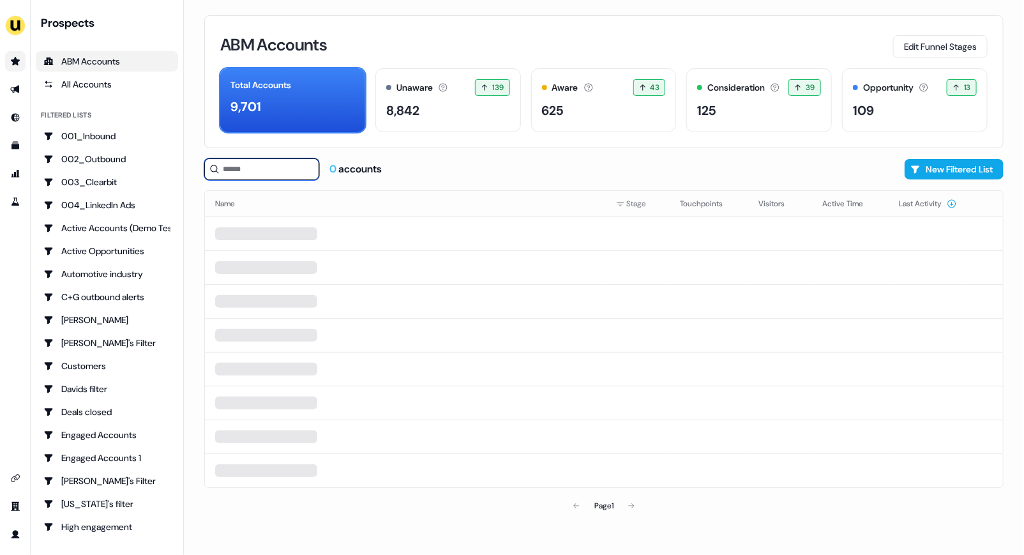
click at [254, 171] on input at bounding box center [261, 169] width 115 height 22
type input "*******"
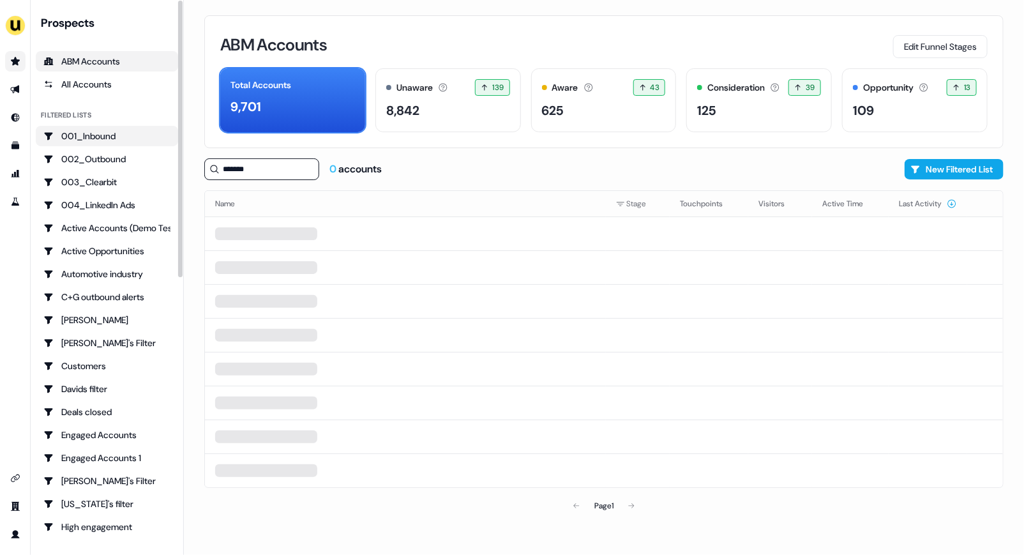
click at [116, 143] on link "001_Inbound" at bounding box center [107, 136] width 142 height 20
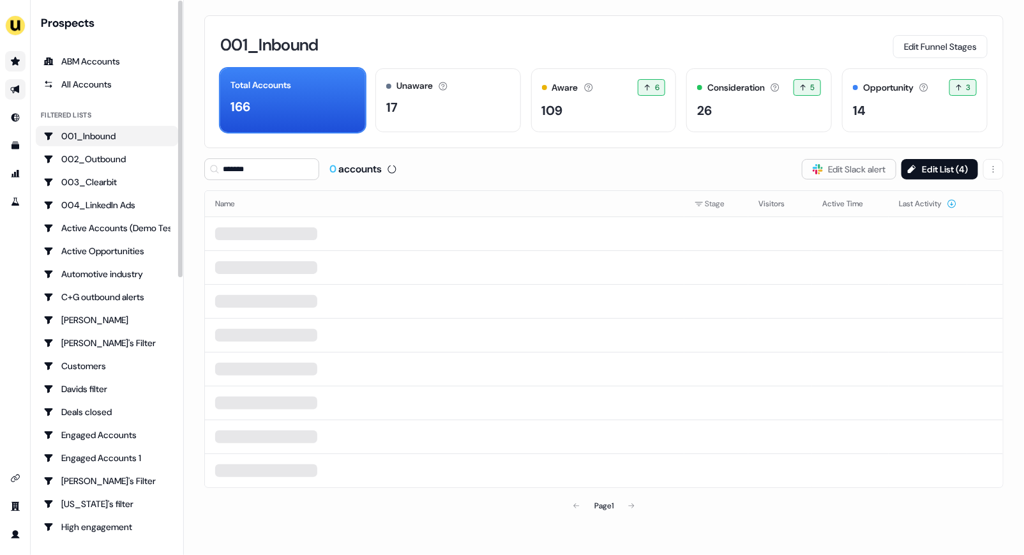
click at [12, 84] on link "Go to outbound experience" at bounding box center [15, 89] width 20 height 20
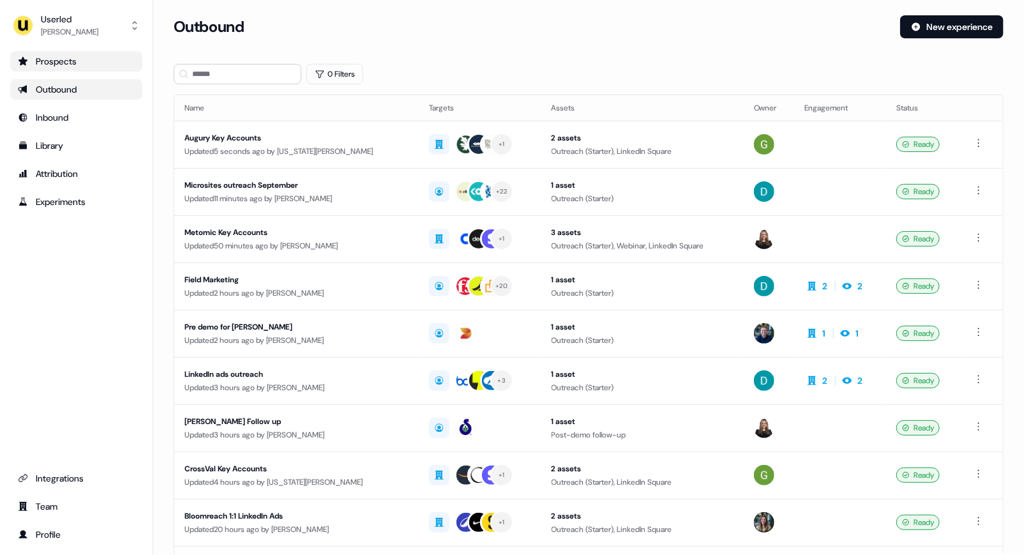
click at [70, 89] on div "Outbound" at bounding box center [76, 89] width 117 height 13
click at [69, 95] on div "Outbound" at bounding box center [76, 89] width 117 height 13
click at [77, 56] on div "Prospects" at bounding box center [76, 61] width 117 height 13
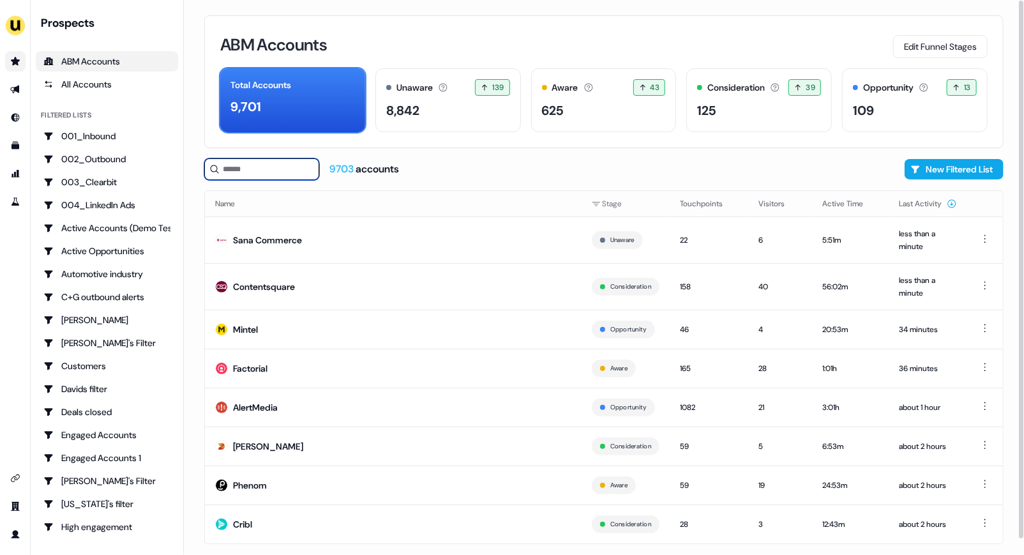
click at [273, 174] on input at bounding box center [261, 169] width 115 height 22
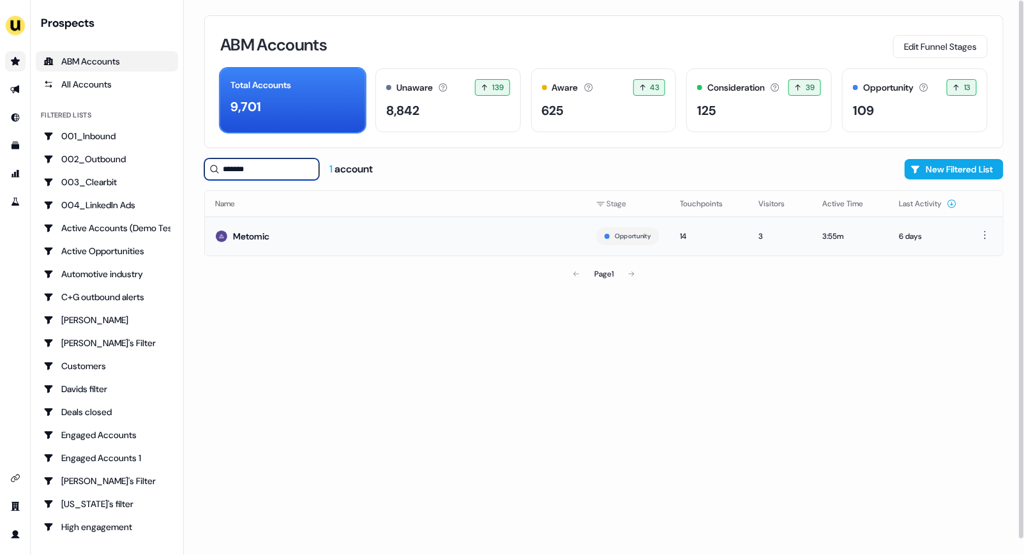
type input "*******"
click at [303, 236] on td "Metomic" at bounding box center [395, 235] width 381 height 39
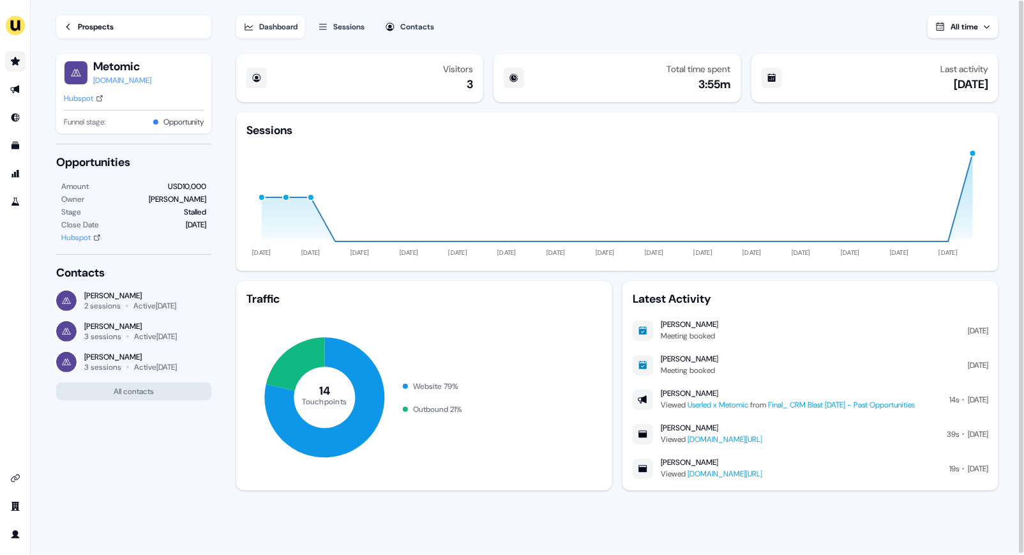
click at [339, 27] on div "Sessions" at bounding box center [348, 26] width 31 height 13
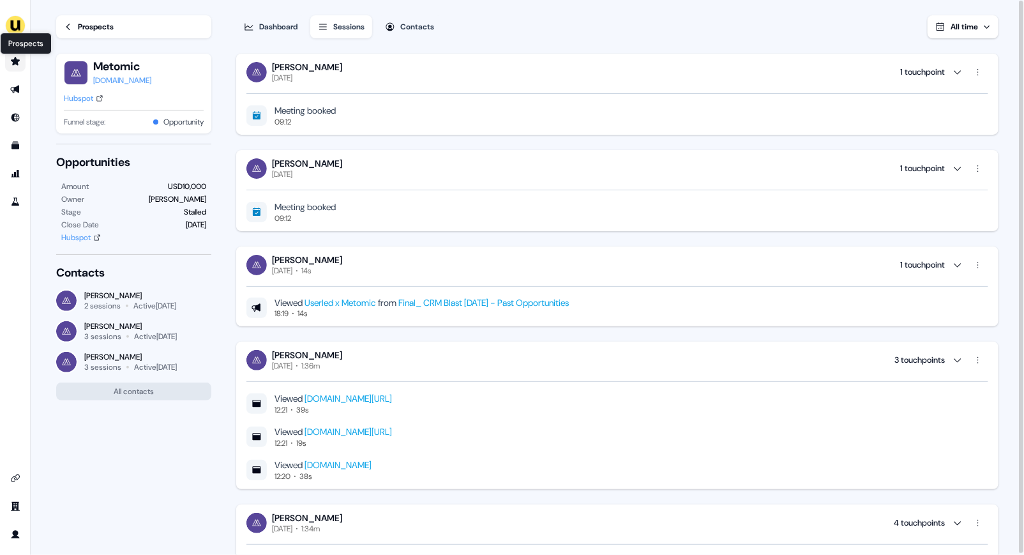
click at [13, 63] on icon "Go to prospects" at bounding box center [15, 61] width 9 height 8
